Goal: Information Seeking & Learning: Learn about a topic

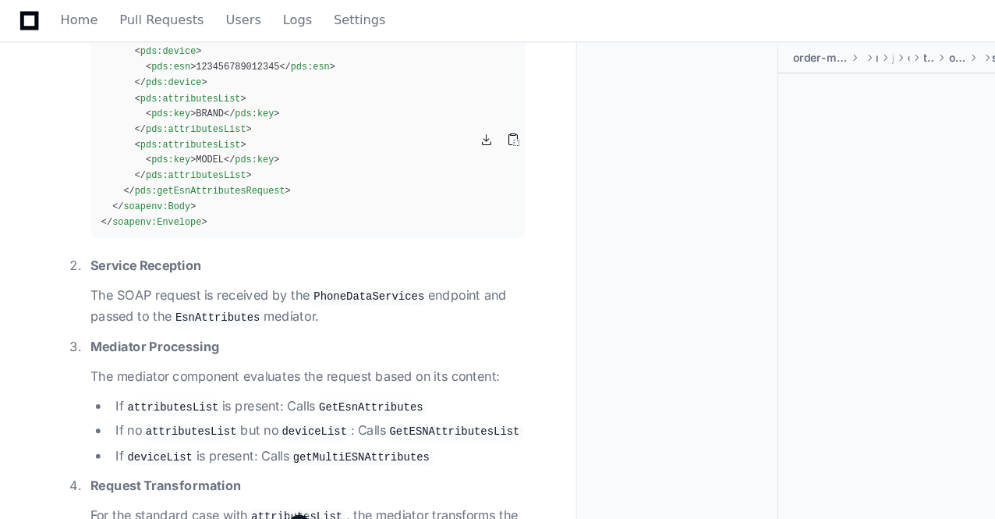
scroll to position [23400, 0]
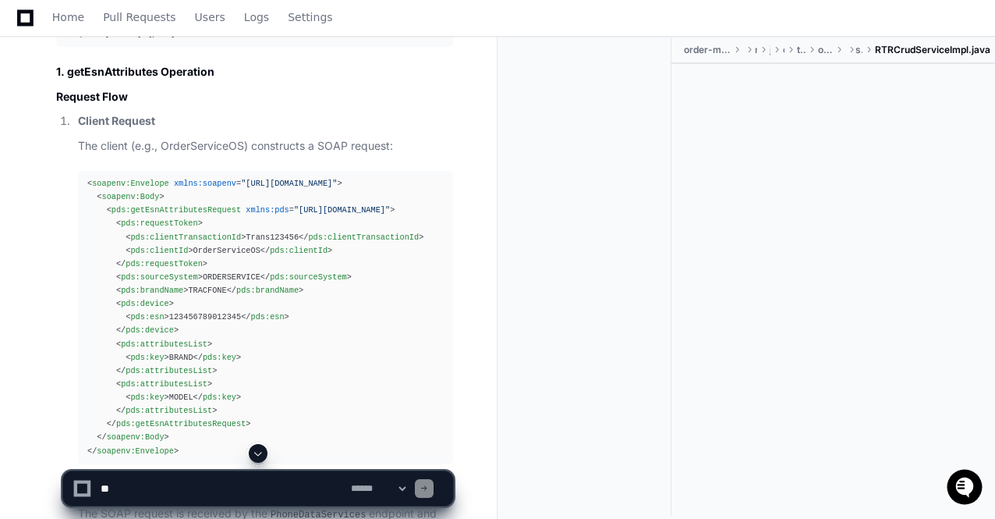
scroll to position [23081, 0]
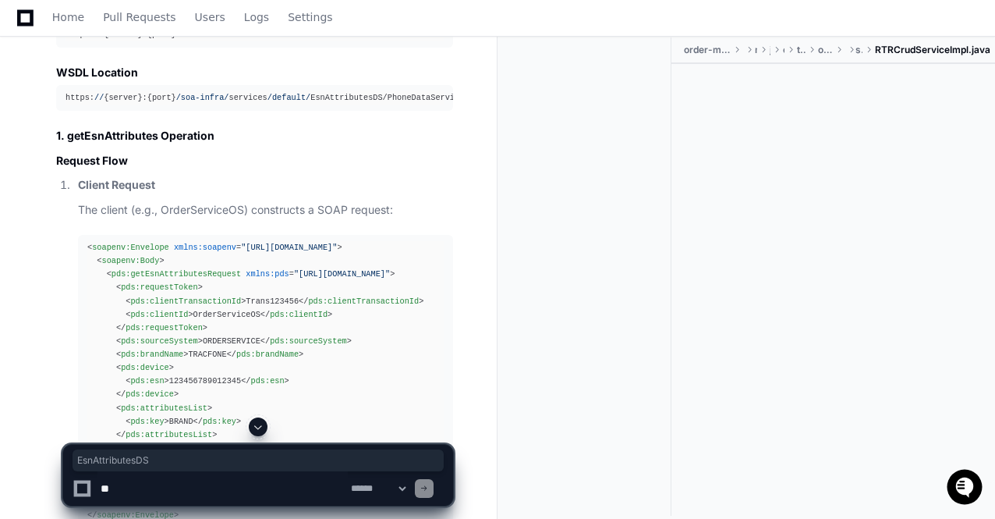
copy h1 "EsnAttributesDS"
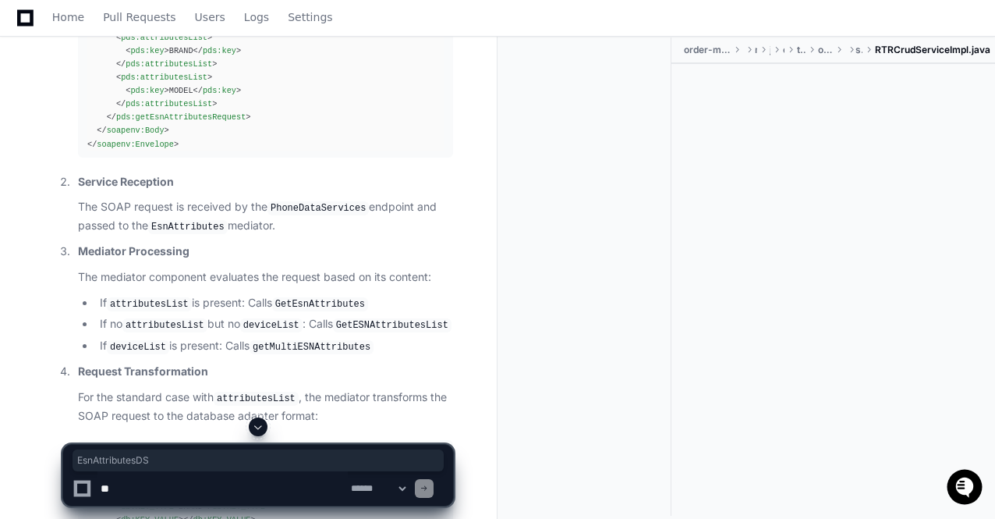
scroll to position [23459, 0]
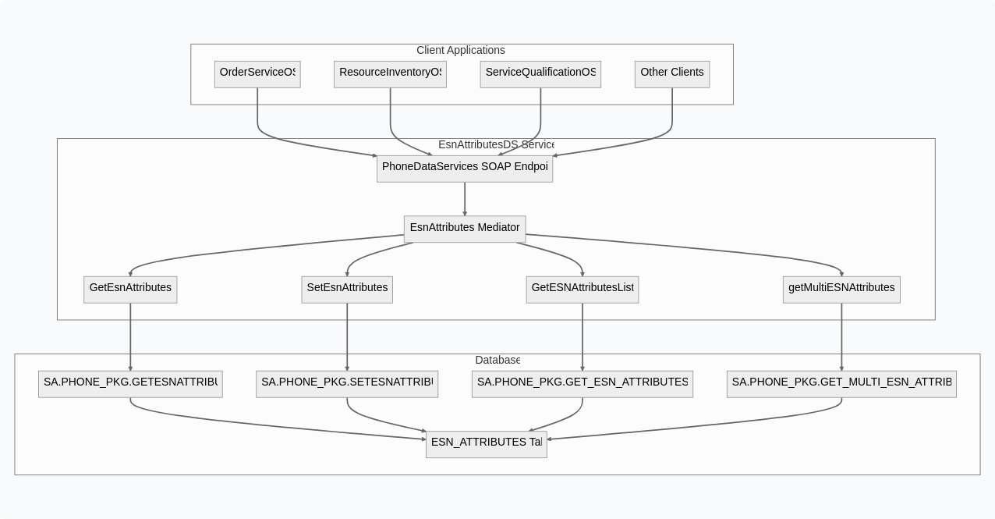
scroll to position [23208, 0]
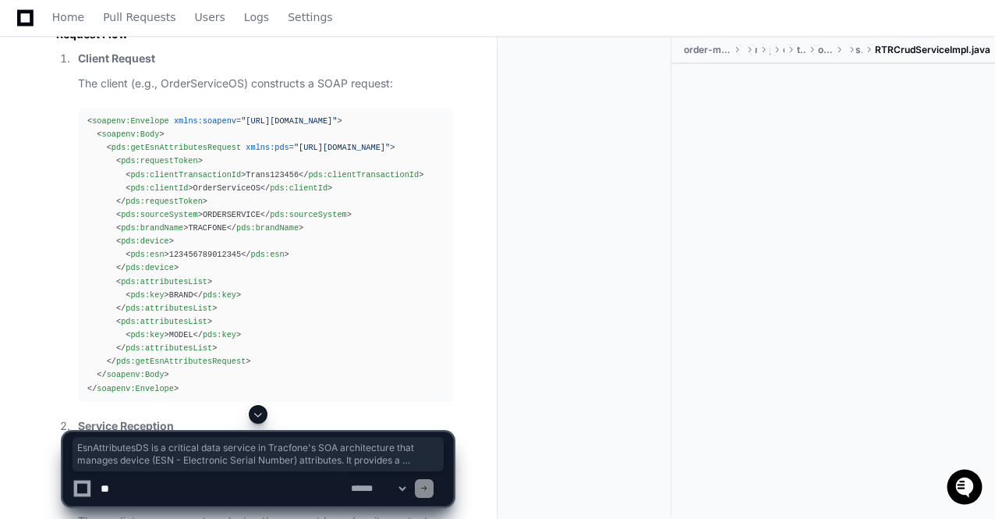
drag, startPoint x: 97, startPoint y: 240, endPoint x: 56, endPoint y: 147, distance: 101.6
copy p "EsnAttributesDS is a critical data service in Tracfone's SOA architecture that …"
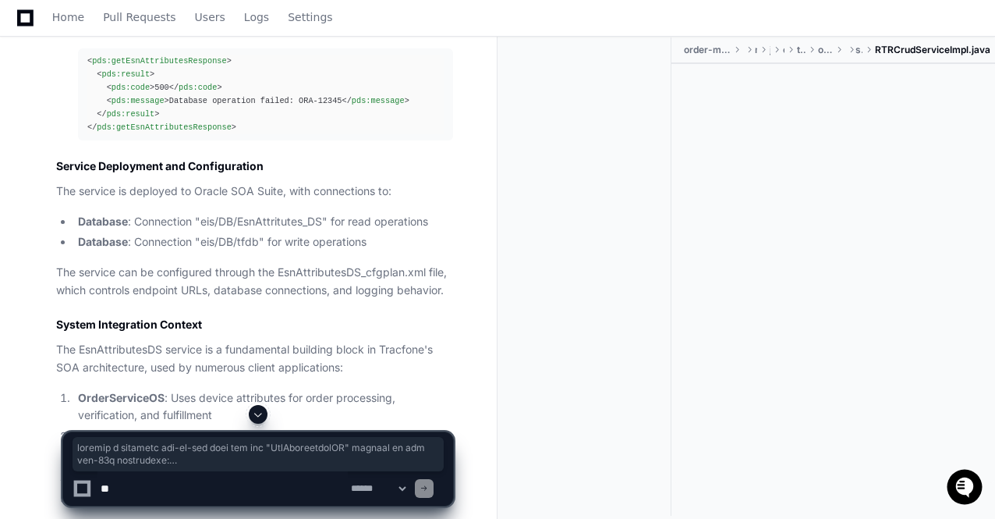
scroll to position [28280, 0]
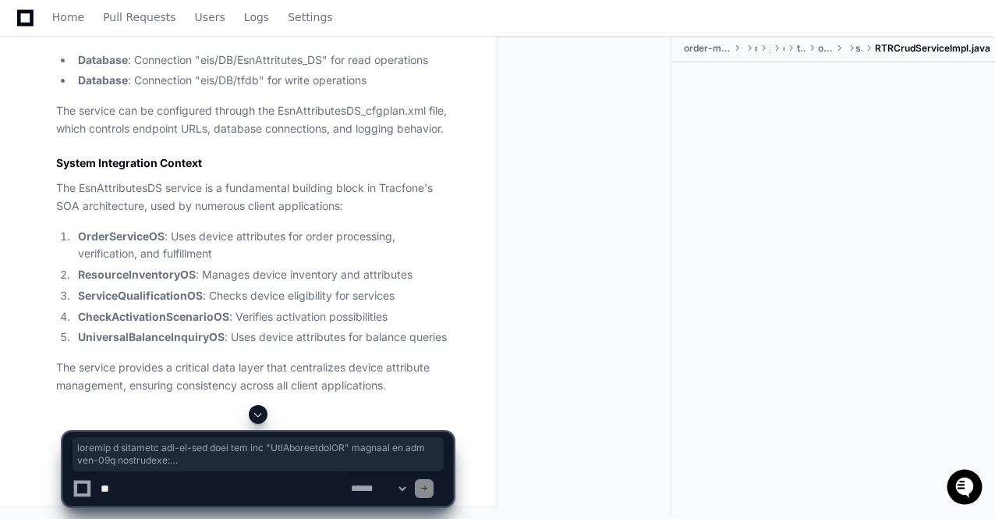
drag, startPoint x: 310, startPoint y: 119, endPoint x: 436, endPoint y: 197, distance: 147.8
copy article "provide a complete end-to-end flow for the "EsnAttributesDS" service in the soa…"
